Goal: Information Seeking & Learning: Check status

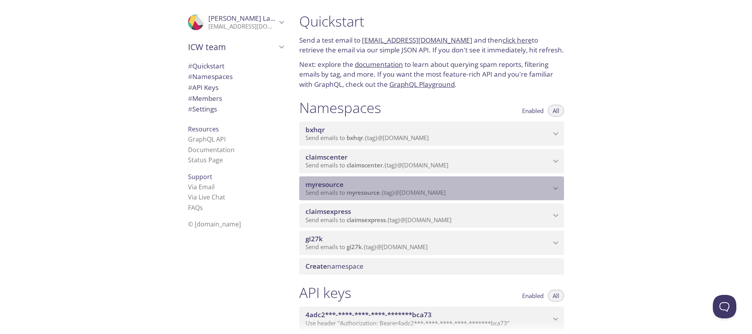
click at [348, 184] on span "myresource" at bounding box center [427, 185] width 245 height 9
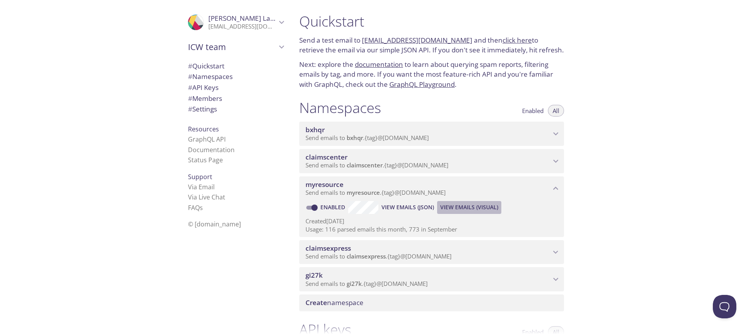
click at [476, 210] on span "View Emails (Visual)" at bounding box center [469, 207] width 58 height 9
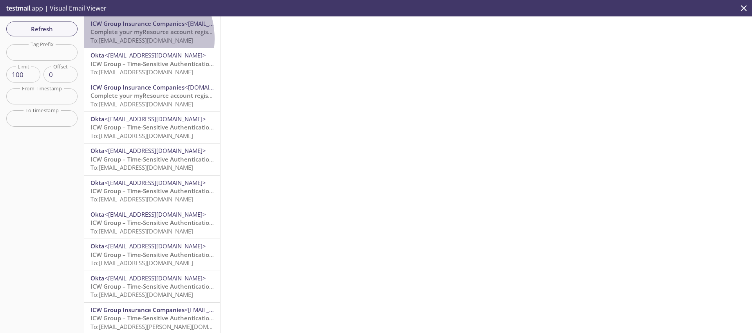
click at [132, 39] on span "To: [EMAIL_ADDRESS][DOMAIN_NAME]" at bounding box center [141, 40] width 103 height 8
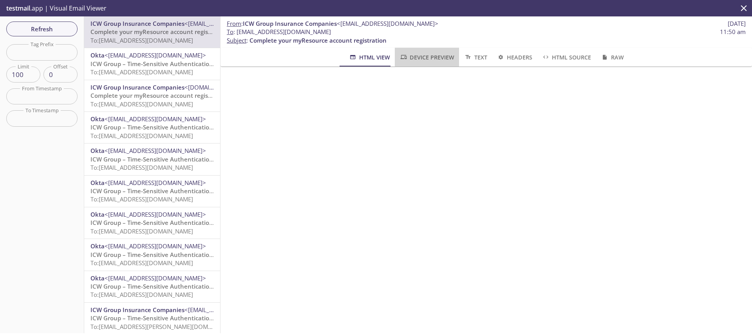
click at [419, 60] on span "Device Preview" at bounding box center [426, 57] width 55 height 10
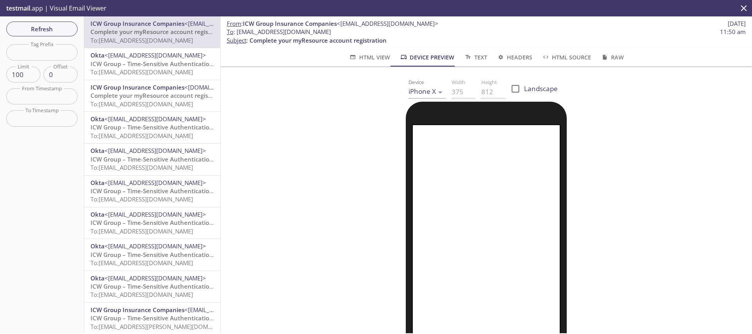
click at [426, 90] on body ".cls-1 { fill: #6d5ca8; } .cls-2 { fill: #3fc191; } .cls-3 { fill: #3b4752; } .…" at bounding box center [376, 167] width 752 height 334
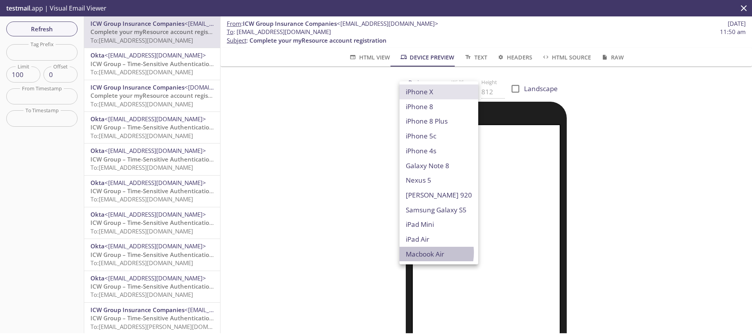
click at [421, 253] on li "Macbook Air" at bounding box center [438, 254] width 79 height 15
type input "Macbook Air"
type input "960"
type input "600"
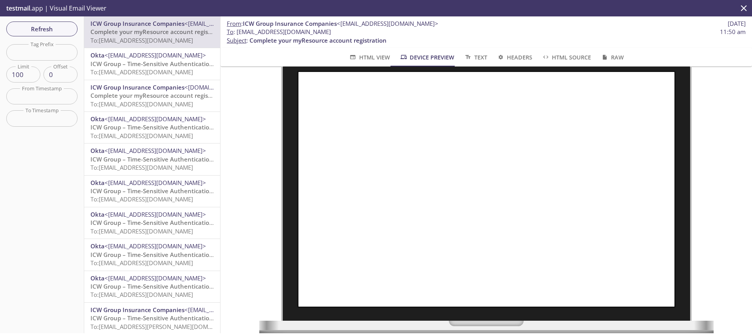
scroll to position [46, 0]
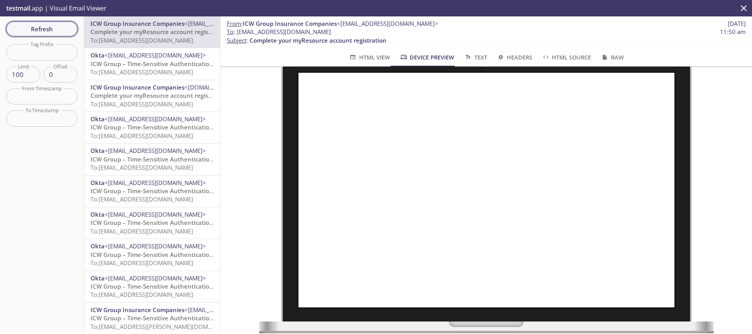
click at [45, 31] on span "Refresh" at bounding box center [42, 29] width 59 height 10
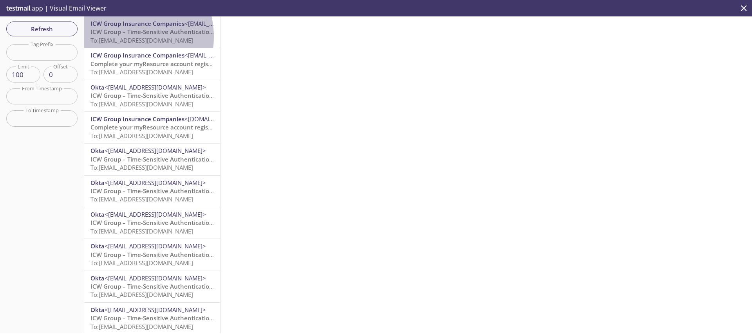
click at [121, 37] on span "To: [EMAIL_ADDRESS][DOMAIN_NAME]" at bounding box center [141, 40] width 103 height 8
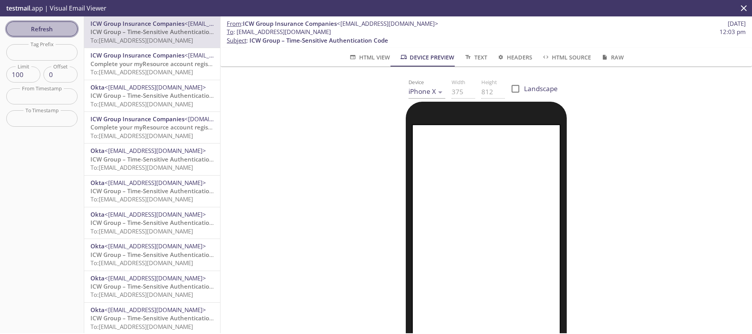
click at [33, 30] on span "Refresh" at bounding box center [42, 29] width 59 height 10
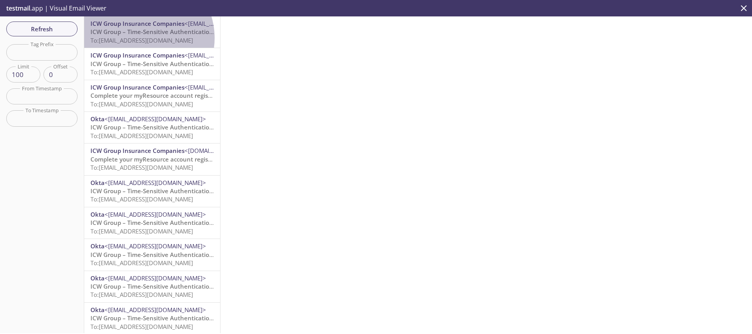
click at [140, 38] on span "To: [EMAIL_ADDRESS][DOMAIN_NAME]" at bounding box center [141, 40] width 103 height 8
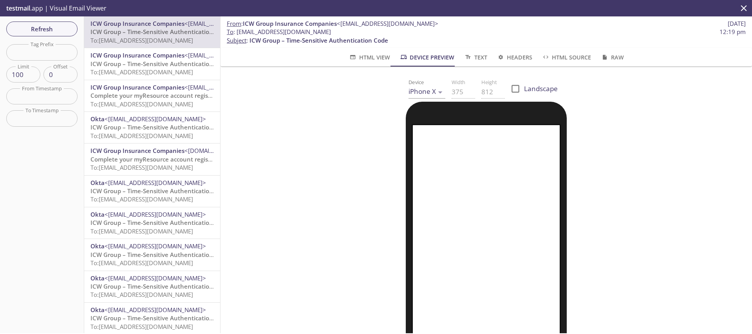
drag, startPoint x: 356, startPoint y: 31, endPoint x: 240, endPoint y: 31, distance: 115.9
click at [240, 31] on span "To : [EMAIL_ADDRESS][DOMAIN_NAME] 12:19 pm" at bounding box center [486, 32] width 519 height 8
copy span "[EMAIL_ADDRESS][DOMAIN_NAME]"
click at [18, 32] on span "Refresh" at bounding box center [42, 29] width 59 height 10
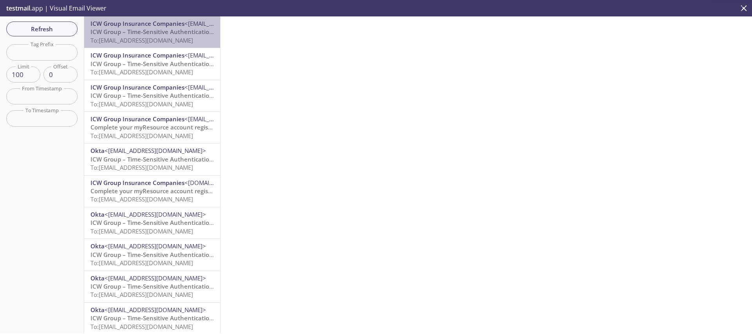
click at [161, 28] on span "ICW Group – Time-Sensitive Authentication Code" at bounding box center [159, 32] width 139 height 8
